Goal: Task Accomplishment & Management: Manage account settings

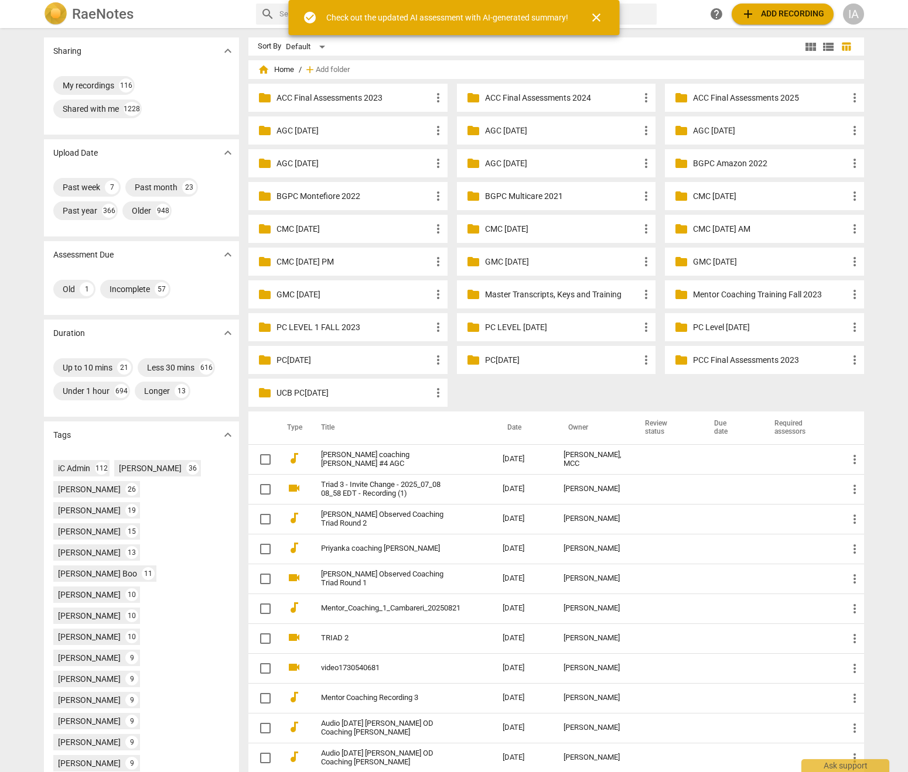
click at [857, 13] on div "IA" at bounding box center [853, 14] width 21 height 21
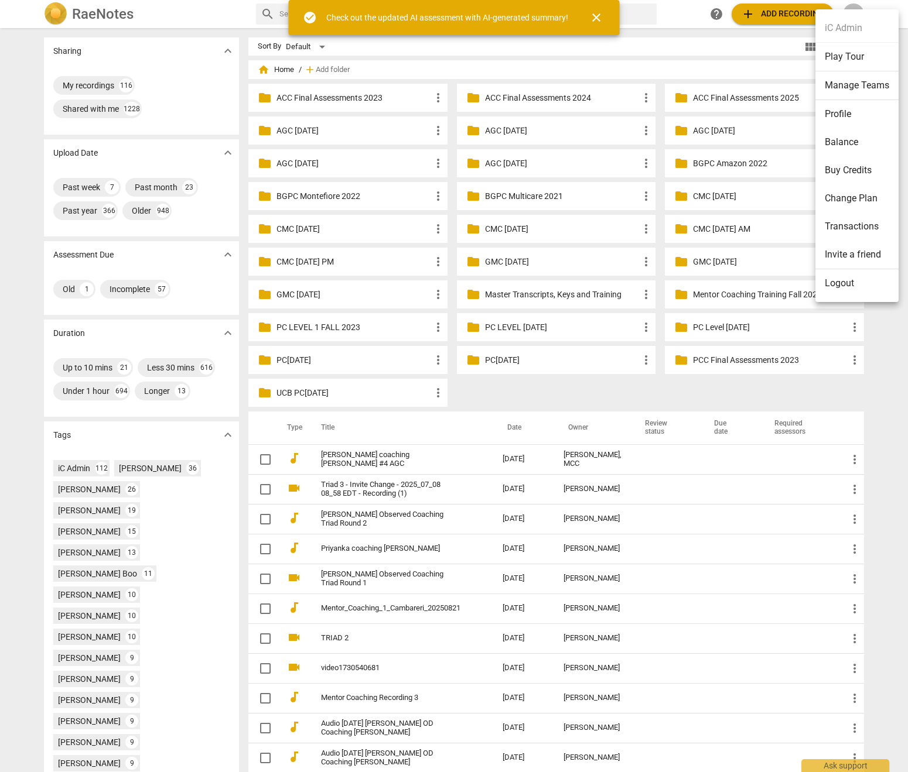
click at [836, 290] on li "Logout" at bounding box center [856, 283] width 83 height 28
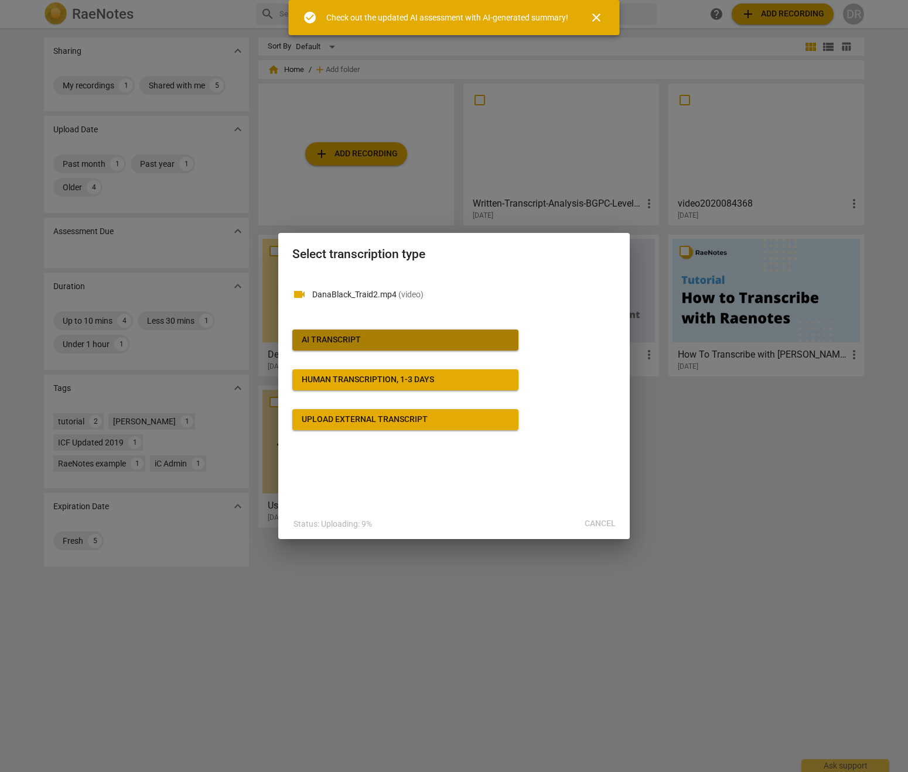
click at [398, 339] on span "AI Transcript" at bounding box center [405, 340] width 207 height 12
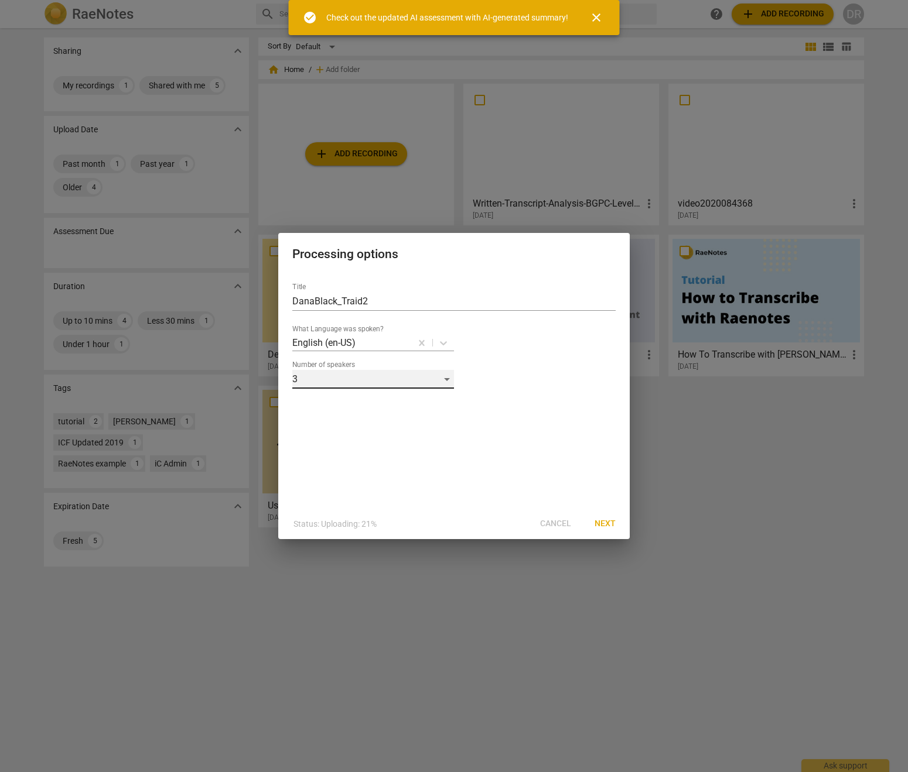
click at [443, 382] on div "3" at bounding box center [373, 379] width 162 height 19
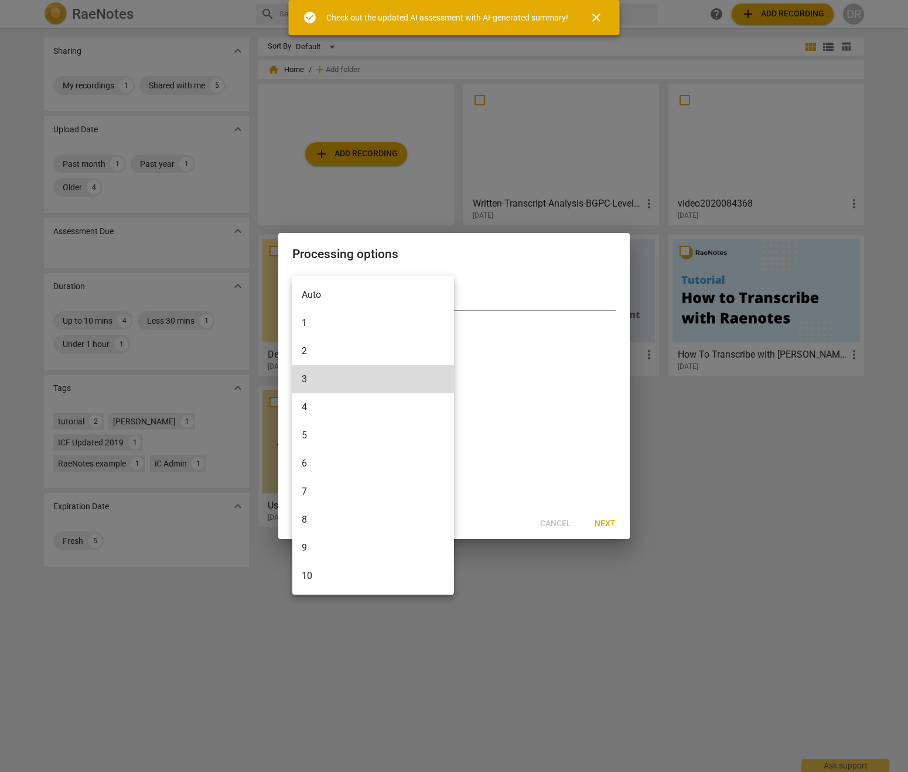
click at [358, 351] on li "2" at bounding box center [373, 351] width 162 height 28
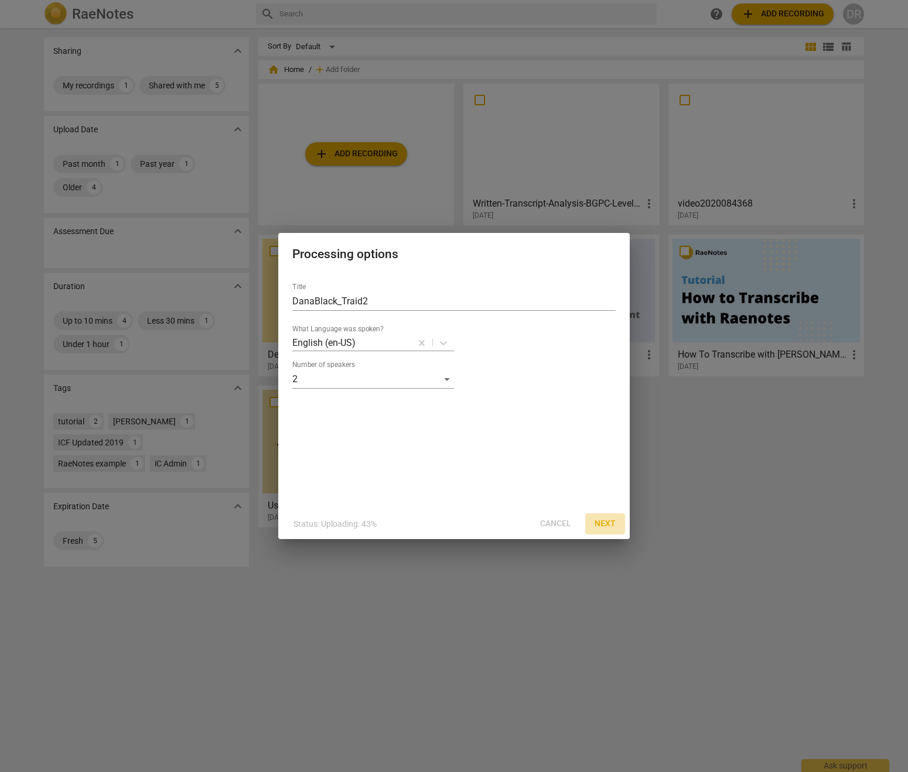
click at [607, 527] on span "Next" at bounding box center [604, 524] width 21 height 12
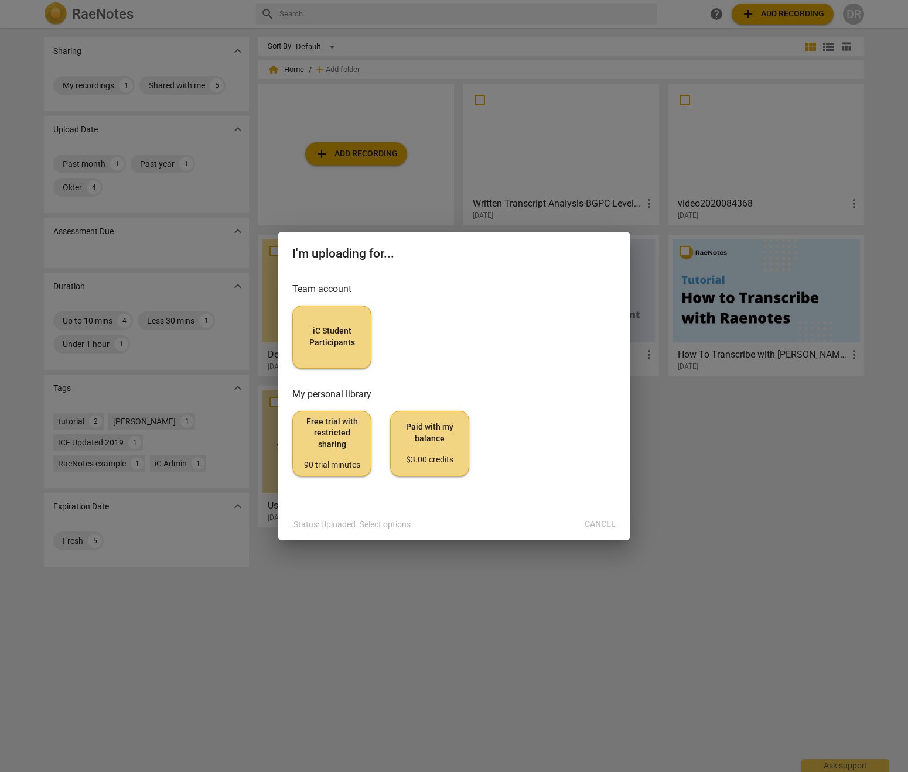
click at [312, 333] on span "iC Student Participants" at bounding box center [331, 337] width 59 height 23
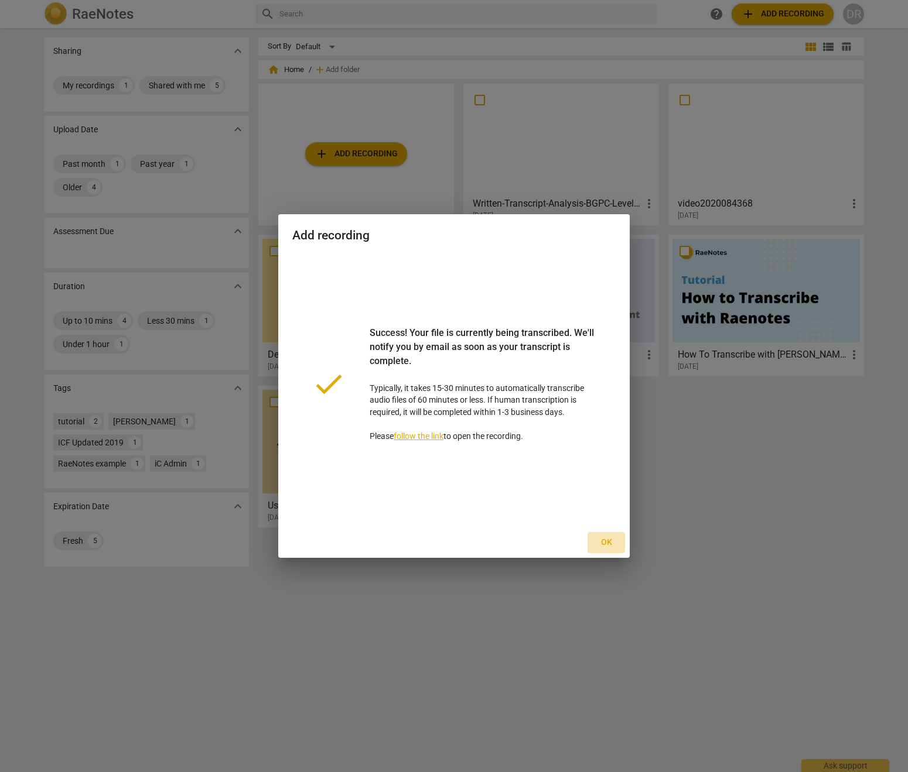
click at [607, 542] on span "Ok" at bounding box center [606, 543] width 19 height 12
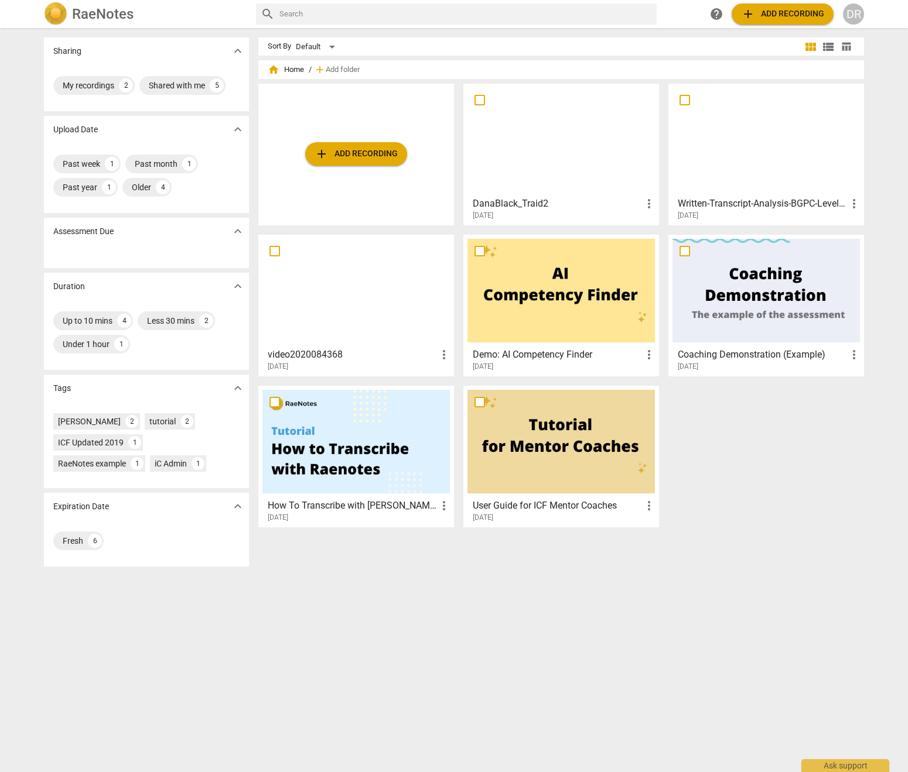
click at [716, 210] on h3 "Written-Transcript-Analysis-BGPC-Level-1-DB" at bounding box center [762, 204] width 169 height 14
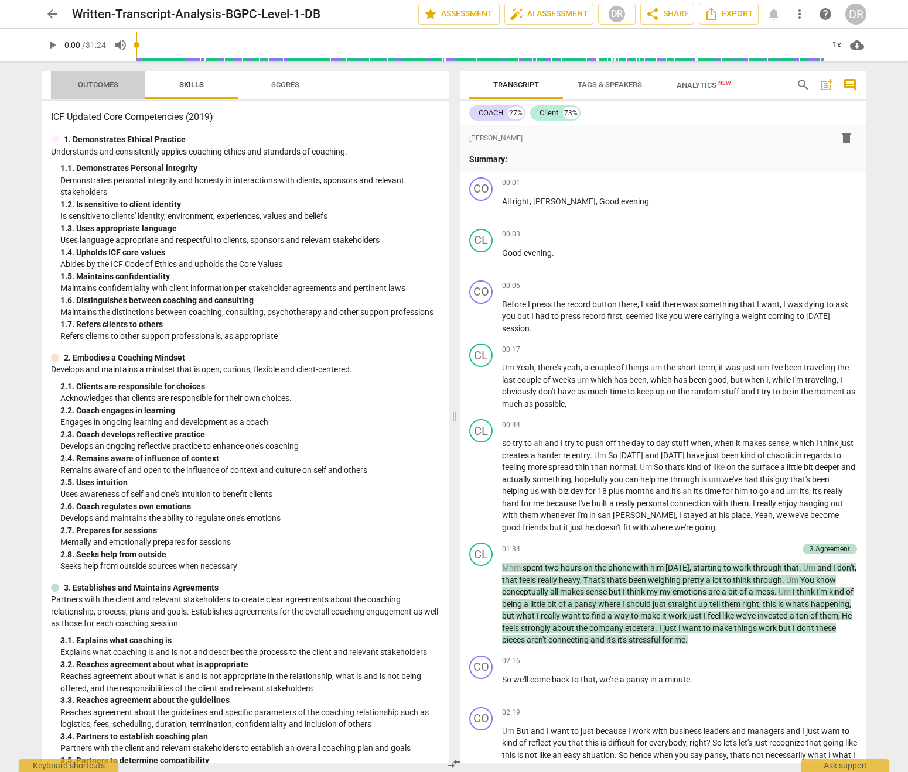
click at [120, 85] on span "Outcomes" at bounding box center [98, 85] width 69 height 16
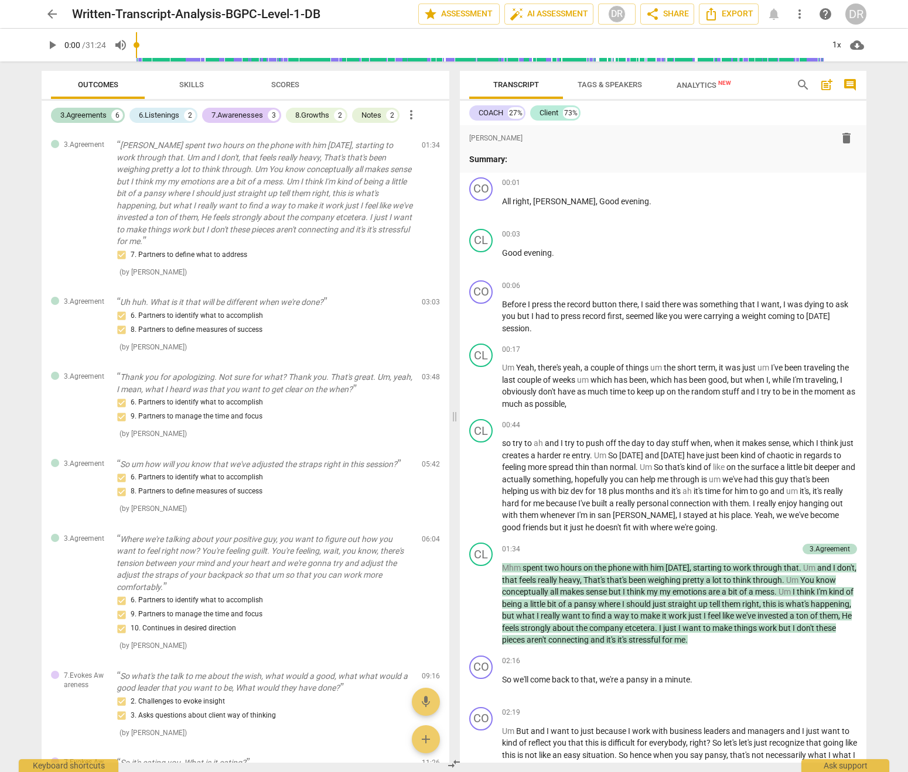
click at [49, 11] on span "arrow_back" at bounding box center [52, 14] width 14 height 14
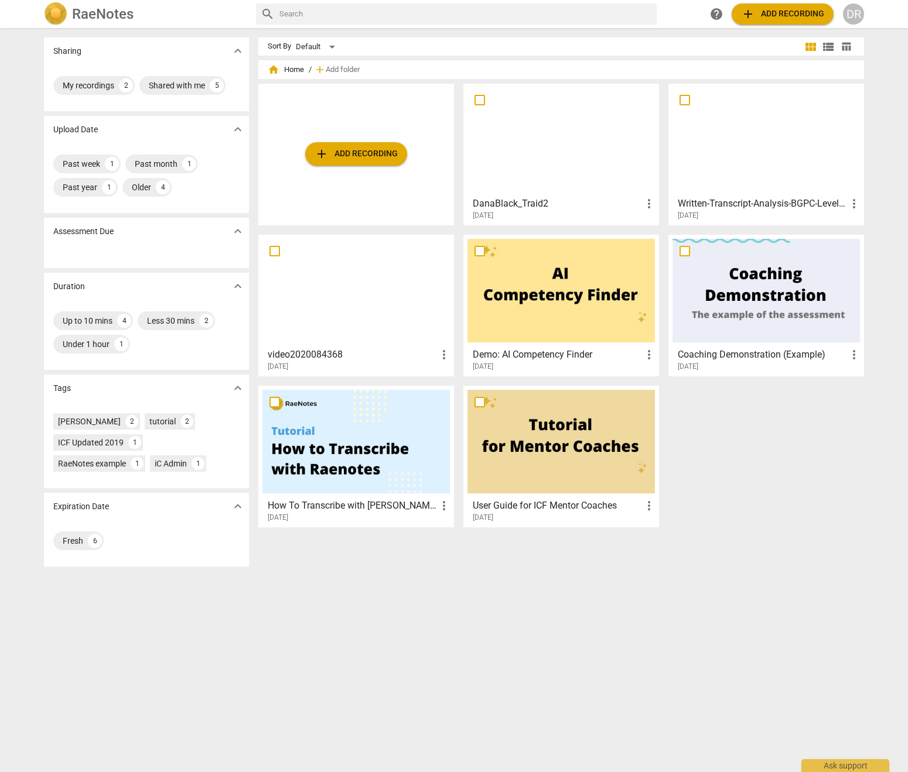
click at [563, 172] on div at bounding box center [560, 140] width 187 height 104
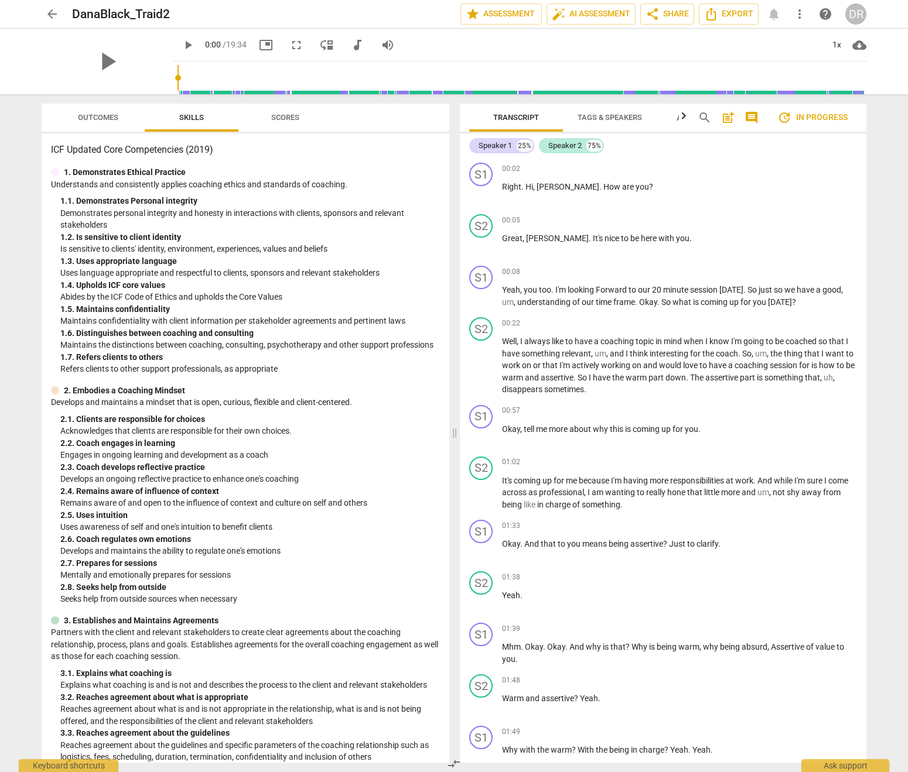
click at [859, 14] on div "DR" at bounding box center [855, 14] width 21 height 21
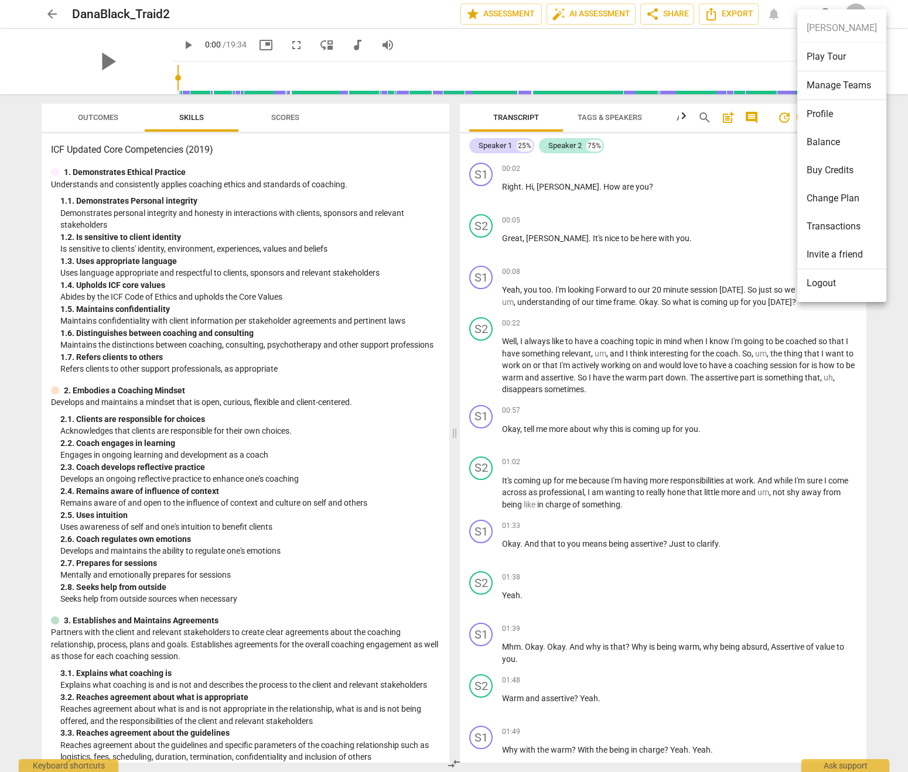
click at [836, 294] on li "Logout" at bounding box center [841, 283] width 89 height 28
